Goal: Task Accomplishment & Management: Use online tool/utility

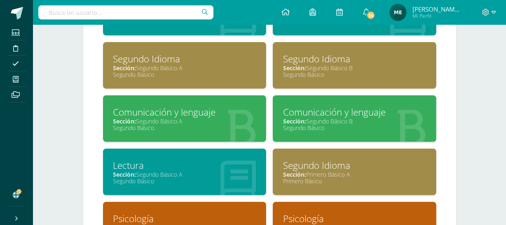
scroll to position [531, 0]
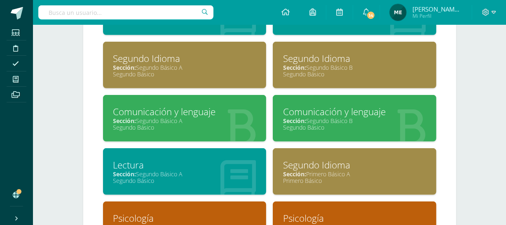
click at [358, 123] on div "Segundo Básico" at bounding box center [354, 127] width 143 height 8
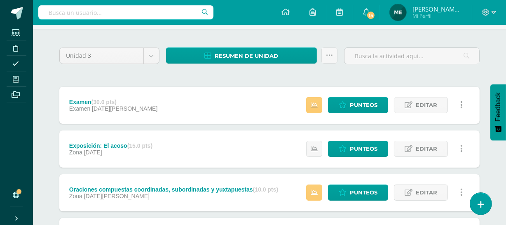
scroll to position [53, 0]
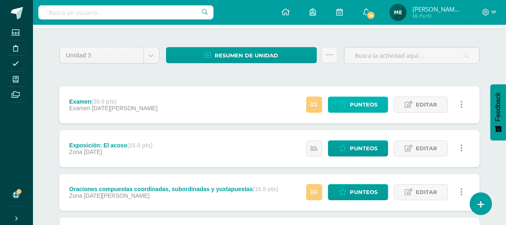
click at [362, 102] on span "Punteos" at bounding box center [364, 104] width 28 height 15
